Goal: Task Accomplishment & Management: Complete application form

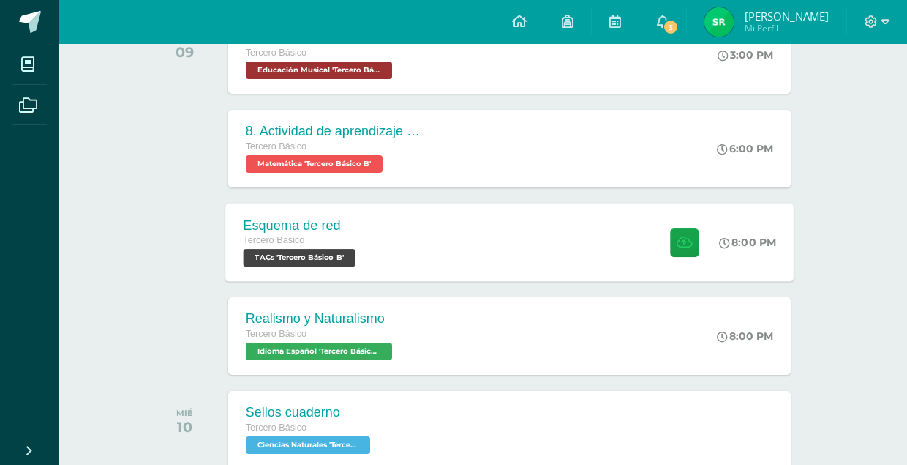
scroll to position [279, 0]
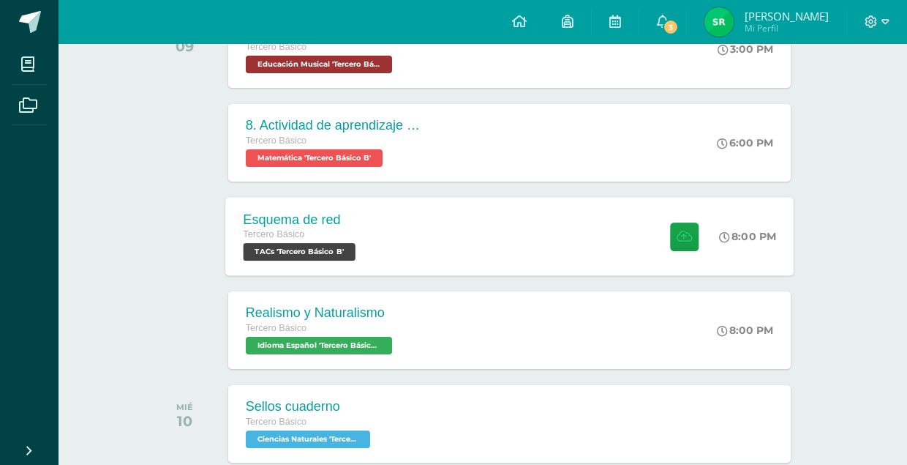
click at [432, 204] on div "Esquema de red Tercero Básico TACs 'Tercero Básico B' 8:00 PM Esquema de red TA…" at bounding box center [509, 236] width 568 height 78
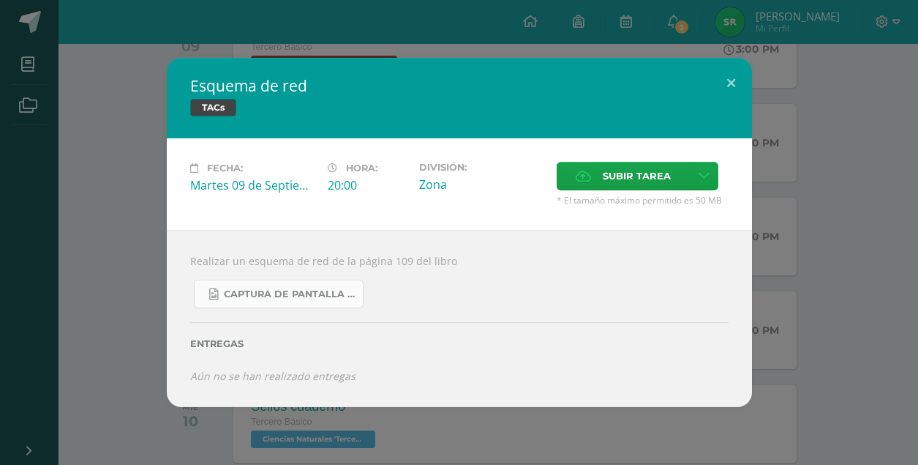
click at [328, 294] on span "Captura de pantalla [DATE] 075809.png" at bounding box center [290, 294] width 132 height 12
click at [732, 80] on button at bounding box center [731, 83] width 42 height 50
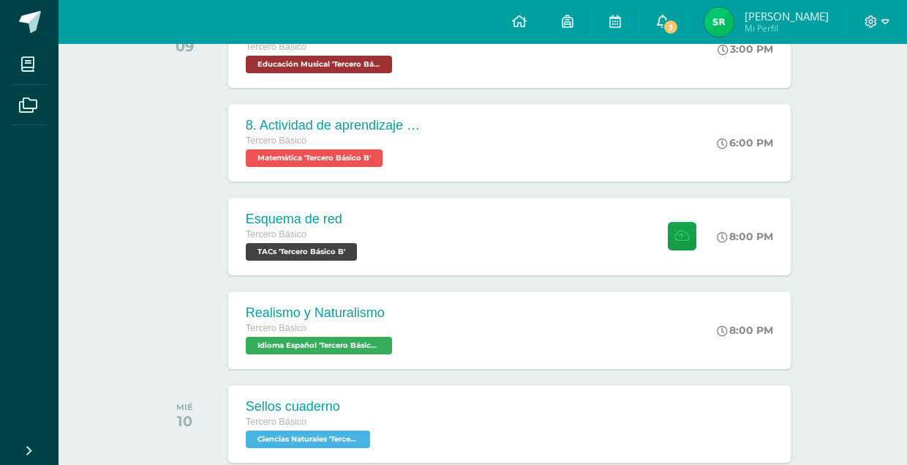
click at [669, 18] on icon at bounding box center [663, 21] width 12 height 13
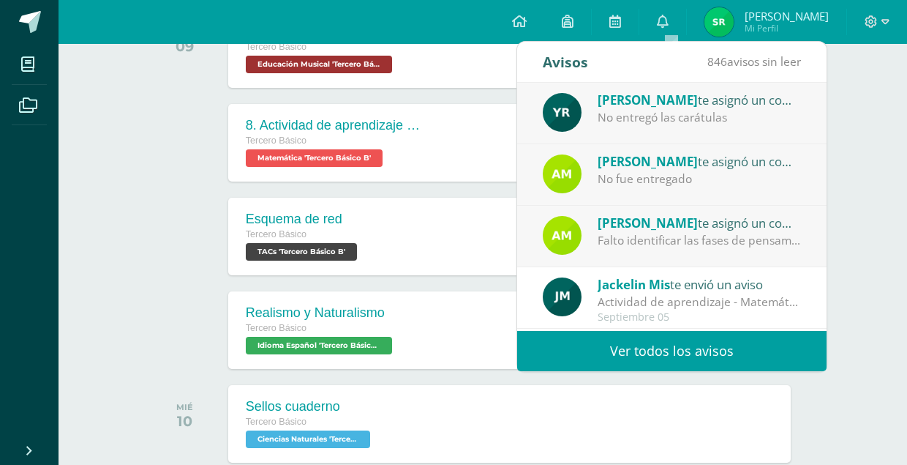
click at [675, 232] on div "Falto identificar las fases de pensamiento computacional" at bounding box center [699, 240] width 203 height 17
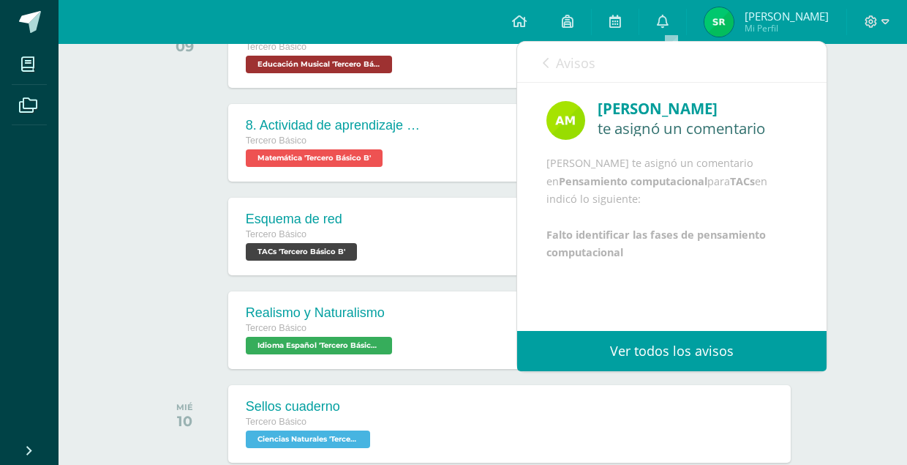
scroll to position [18, 0]
click at [560, 56] on span "Avisos" at bounding box center [576, 63] width 40 height 18
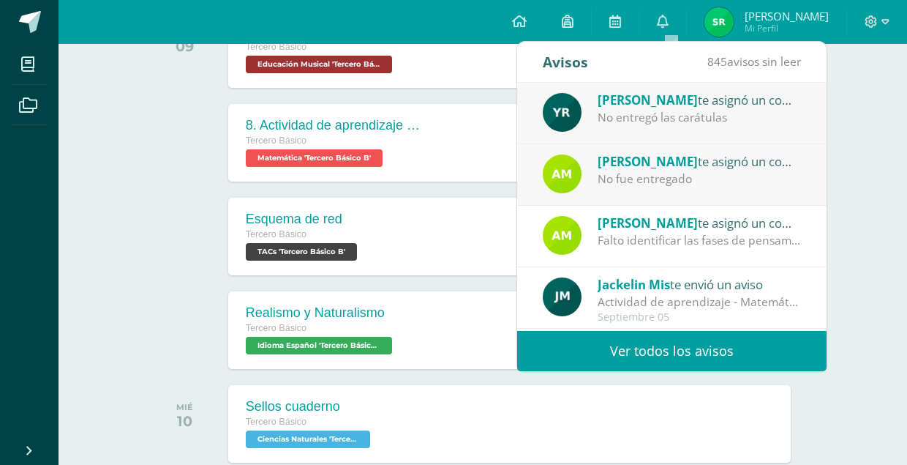
click at [661, 181] on div "No fue entregado" at bounding box center [699, 178] width 203 height 17
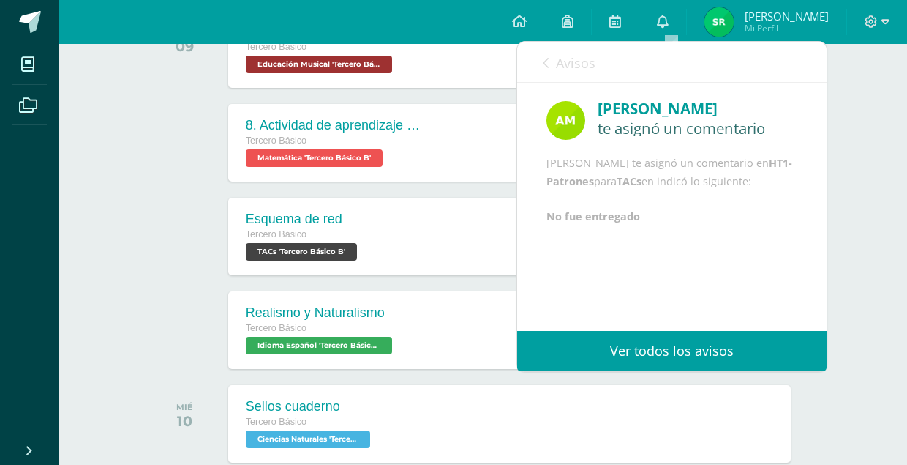
click at [556, 59] on span "Avisos" at bounding box center [576, 63] width 40 height 18
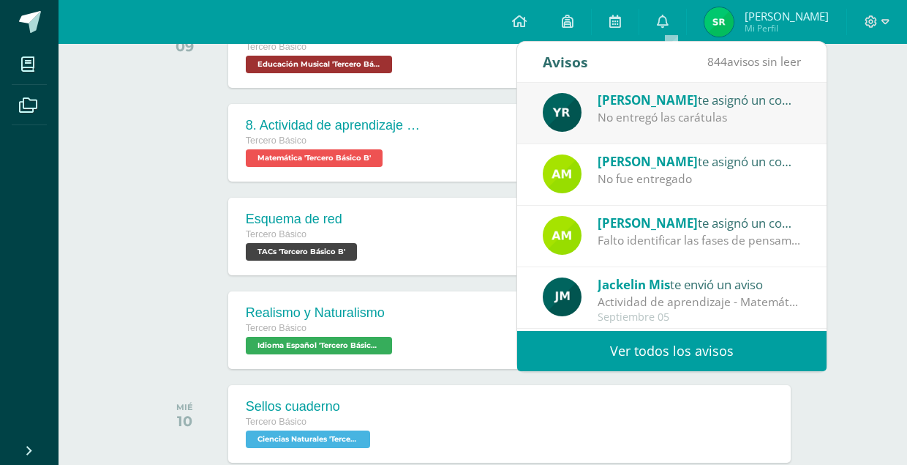
click at [596, 122] on div "[PERSON_NAME] te asignó un comentario en 'Actividad No. 1 - Carátulas' para 'Le…" at bounding box center [672, 108] width 258 height 37
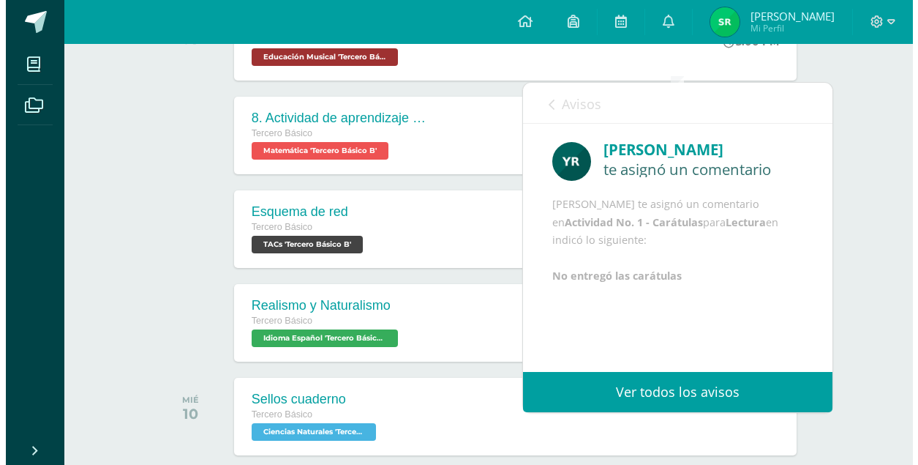
scroll to position [281, 0]
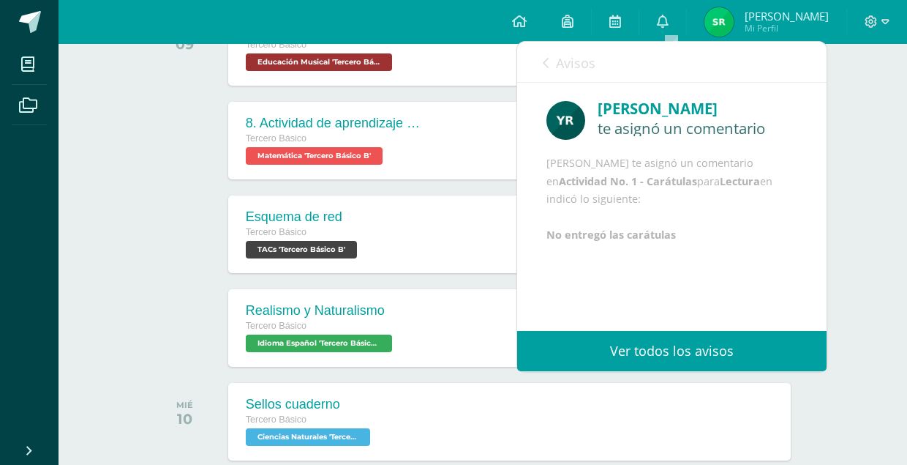
drag, startPoint x: 560, startPoint y: 66, endPoint x: 522, endPoint y: 59, distance: 37.9
click at [522, 59] on div "Avisos 843 avisos sin leer Avisos" at bounding box center [671, 62] width 309 height 41
click at [550, 64] on link "Avisos" at bounding box center [569, 63] width 53 height 42
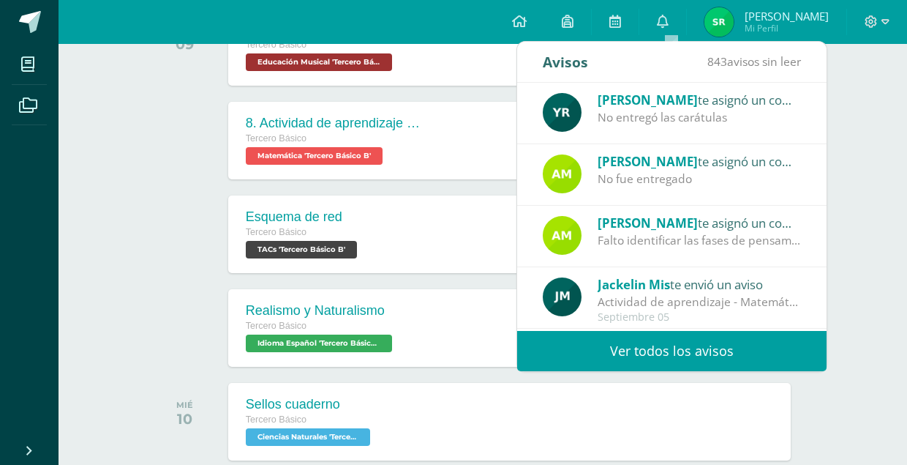
click at [621, 176] on div "No fue entregado" at bounding box center [699, 178] width 203 height 17
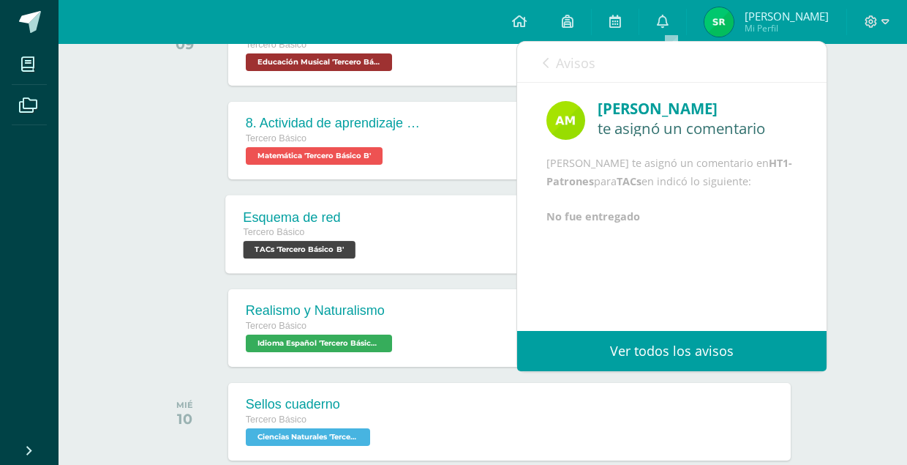
click at [418, 243] on div "Esquema de red Tercero Básico TACs 'Tercero Básico B' 8:00 PM Esquema de red TA…" at bounding box center [509, 234] width 568 height 78
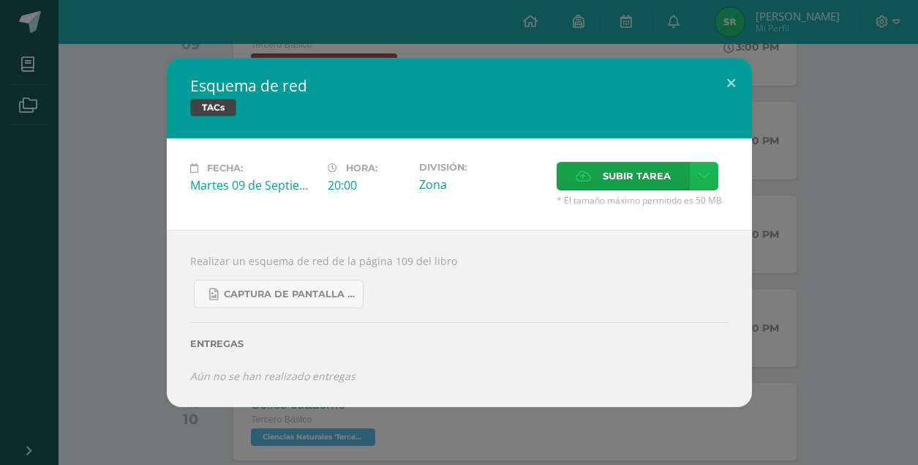
click at [704, 172] on icon at bounding box center [704, 176] width 11 height 12
click at [674, 209] on link "Subir enlace" at bounding box center [652, 208] width 146 height 23
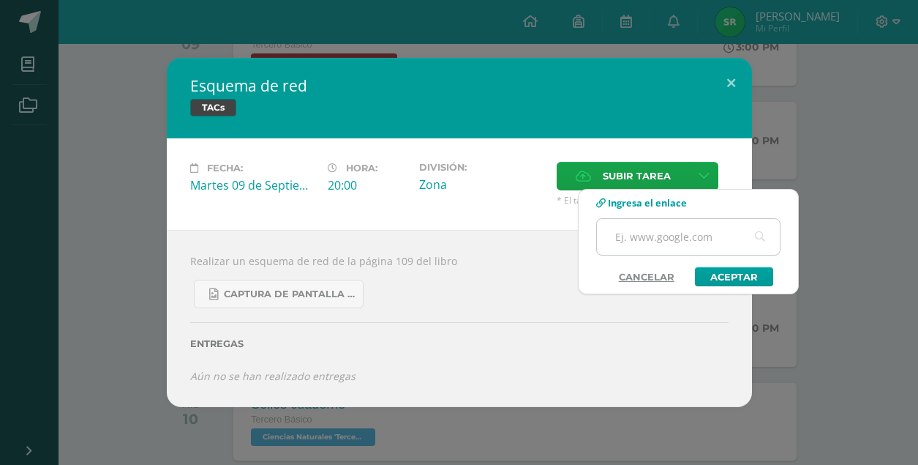
click at [695, 241] on input "text" at bounding box center [688, 237] width 183 height 36
paste input "[URL][DOMAIN_NAME]"
type input "[URL][DOMAIN_NAME]"
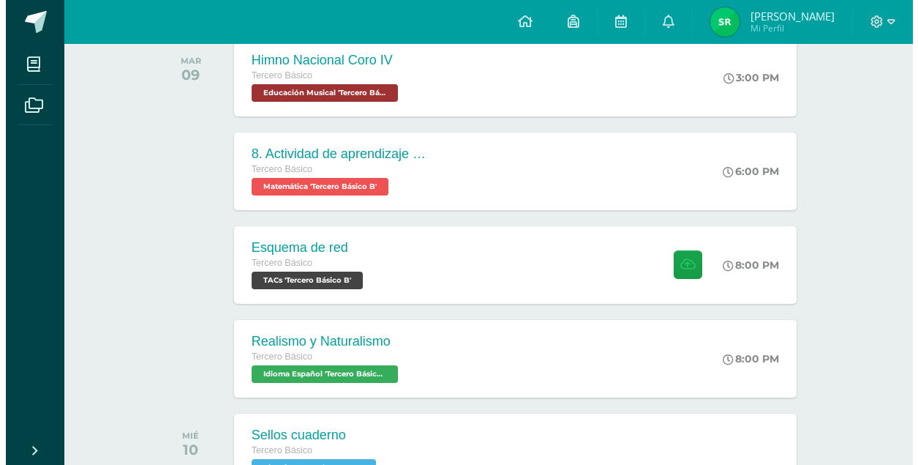
scroll to position [252, 0]
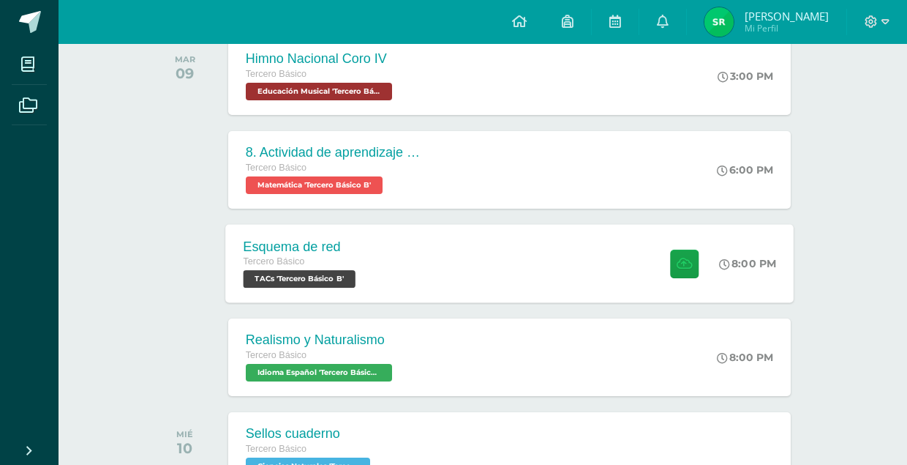
click at [277, 266] on div "Tercero Básico" at bounding box center [301, 262] width 116 height 16
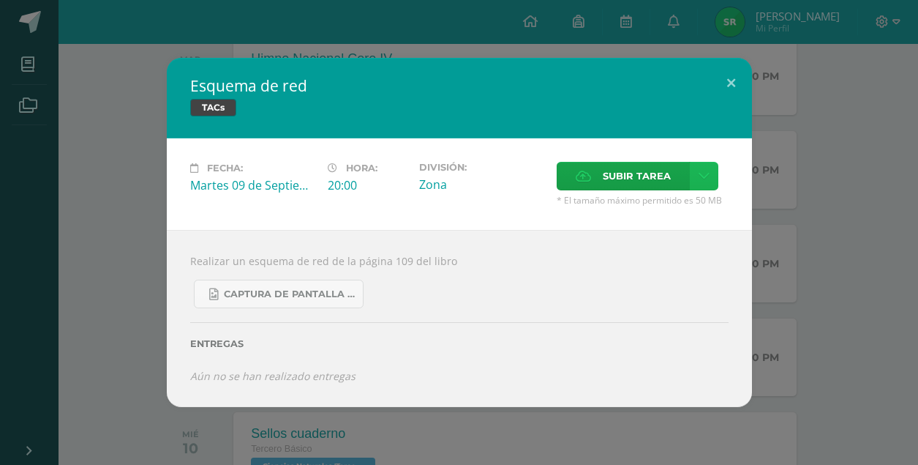
click at [710, 173] on link at bounding box center [704, 176] width 29 height 29
click at [658, 217] on link "Subir enlace" at bounding box center [652, 208] width 146 height 23
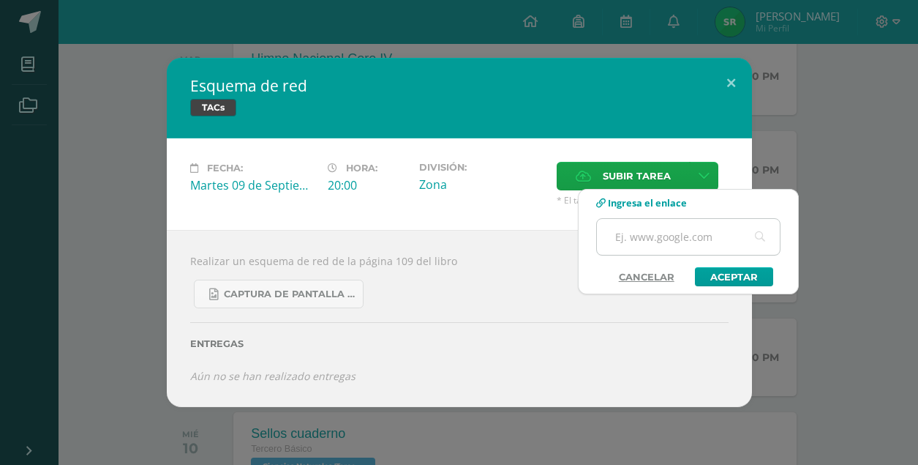
click at [671, 237] on input "text" at bounding box center [688, 237] width 183 height 36
paste input "[URL][DOMAIN_NAME]"
type input "[URL][DOMAIN_NAME]"
click at [726, 271] on link "Aceptar" at bounding box center [734, 276] width 78 height 19
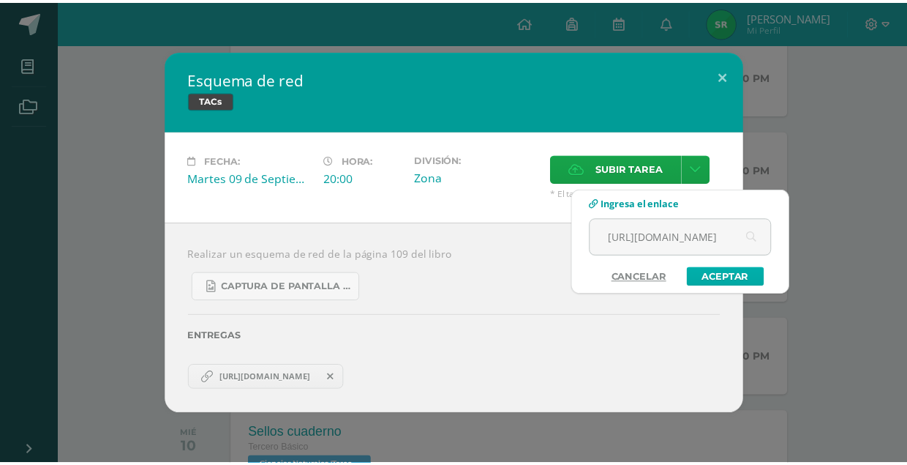
scroll to position [0, 0]
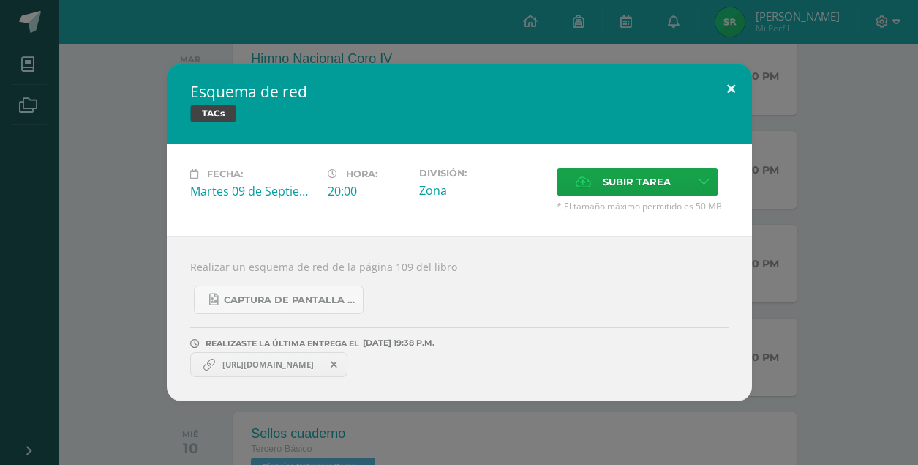
click at [727, 83] on button at bounding box center [731, 89] width 42 height 50
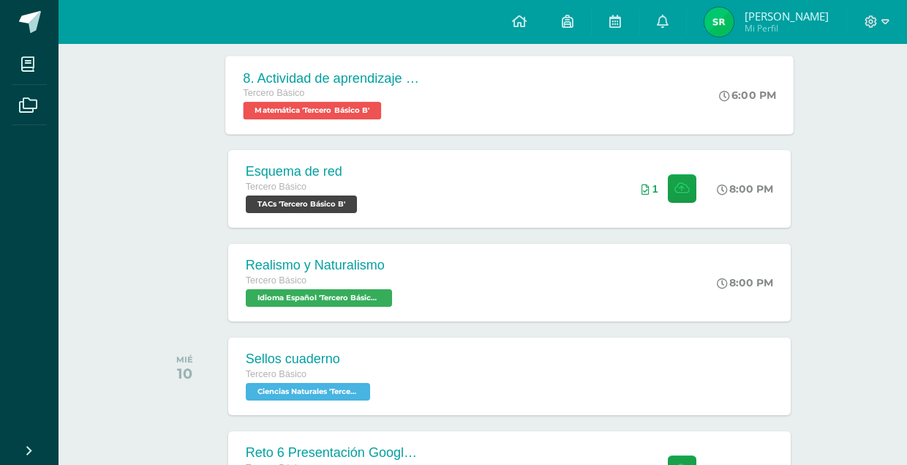
scroll to position [328, 0]
